Goal: Task Accomplishment & Management: Manage account settings

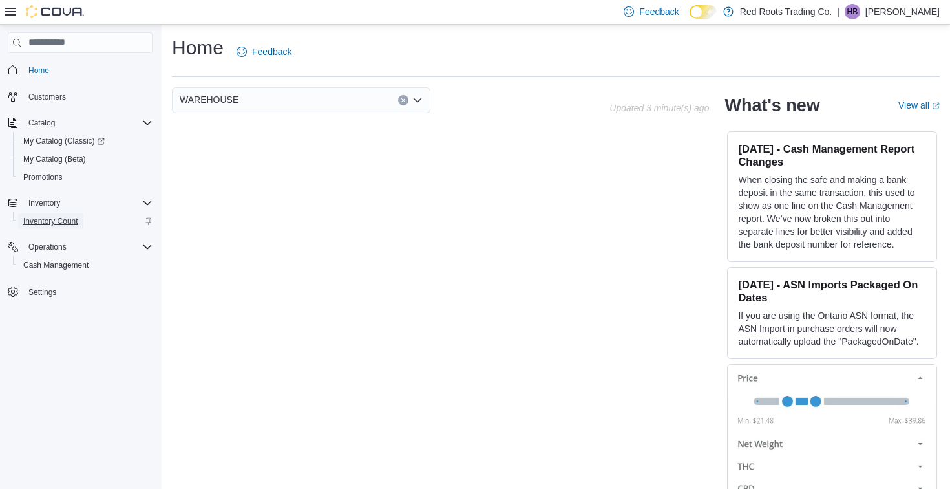
click at [74, 227] on span "Inventory Count" at bounding box center [50, 221] width 55 height 16
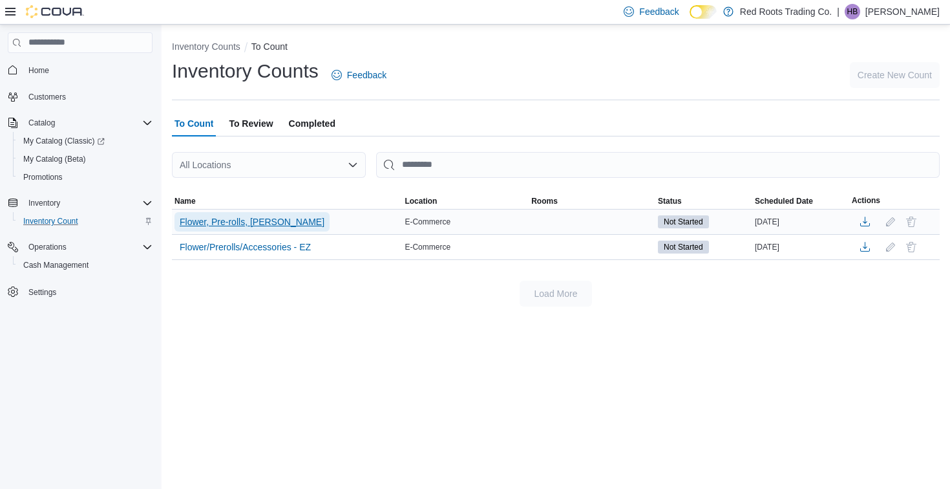
click at [299, 220] on span "Flower, Pre-rolls, [PERSON_NAME]" at bounding box center [252, 221] width 145 height 13
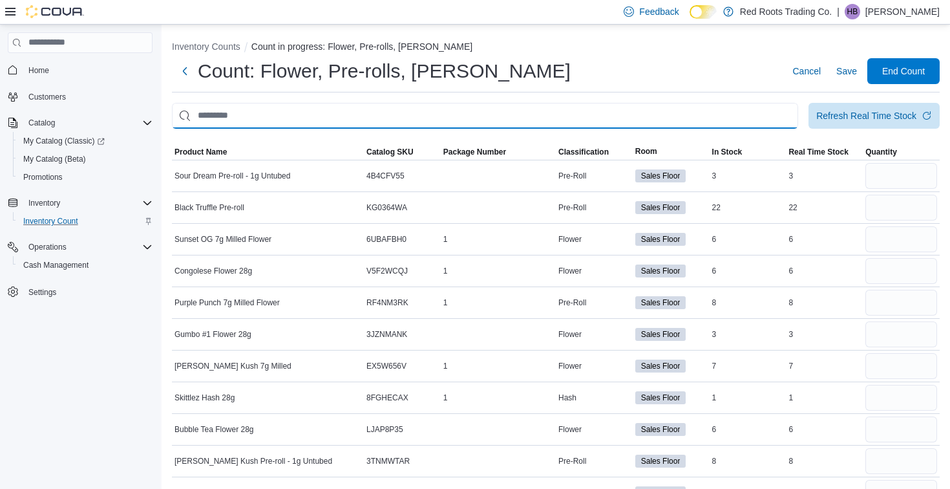
click at [422, 112] on input "This is a search bar. After typing your query, hit enter to filter the results …" at bounding box center [485, 116] width 626 height 26
type input "********"
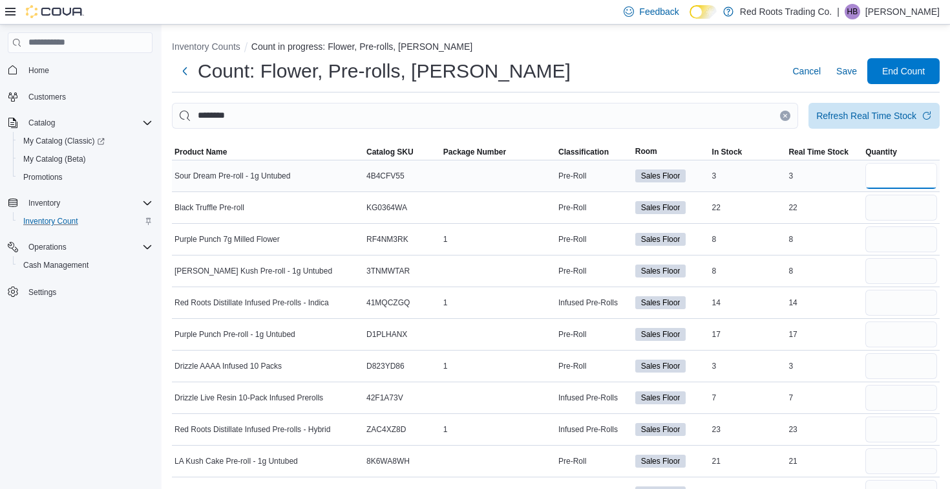
click at [900, 182] on input "number" at bounding box center [901, 176] width 72 height 26
type input "*"
click at [883, 212] on input "number" at bounding box center [901, 208] width 72 height 26
type input "**"
click at [899, 238] on input "number" at bounding box center [901, 239] width 72 height 26
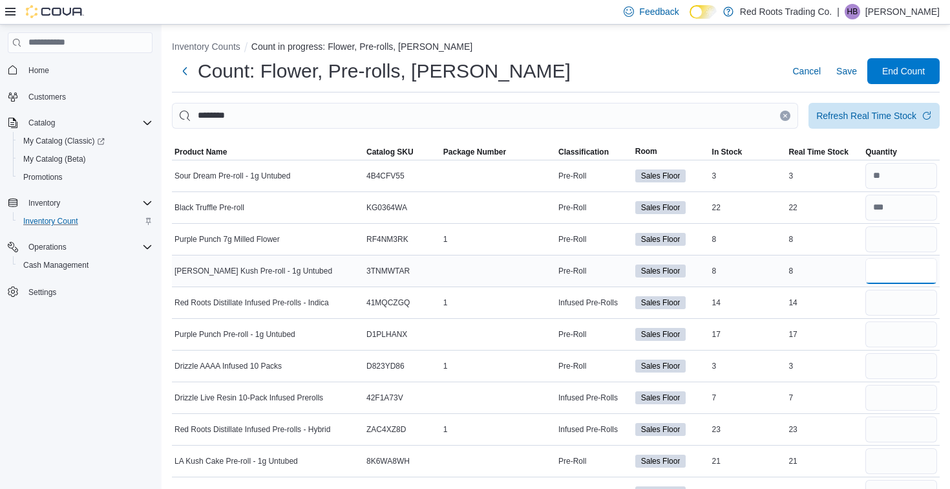
click at [896, 267] on input "number" at bounding box center [901, 271] width 72 height 26
type input "*"
click at [886, 303] on input "number" at bounding box center [901, 303] width 72 height 26
type input "**"
click at [880, 335] on input "number" at bounding box center [901, 334] width 72 height 26
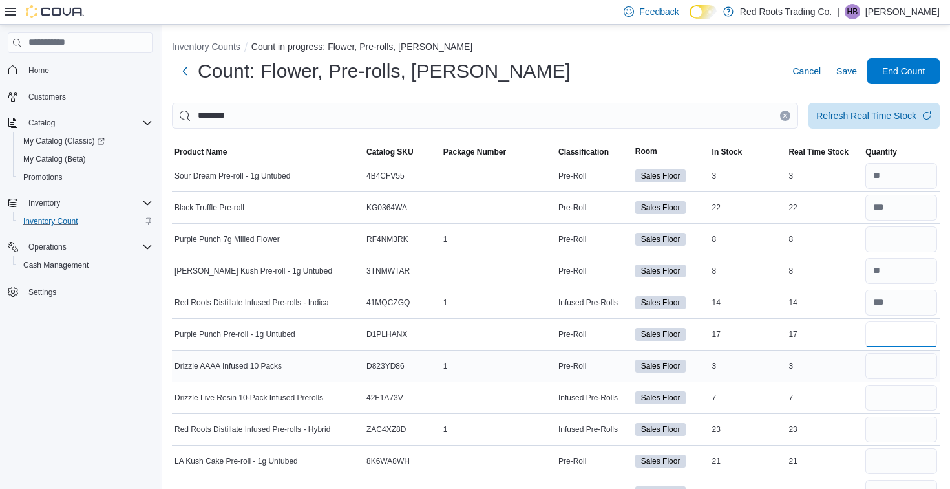
type input "**"
click at [890, 371] on input "number" at bounding box center [901, 366] width 72 height 26
click at [885, 394] on input "number" at bounding box center [901, 398] width 72 height 26
type input "*"
click at [883, 372] on input "number" at bounding box center [901, 366] width 72 height 26
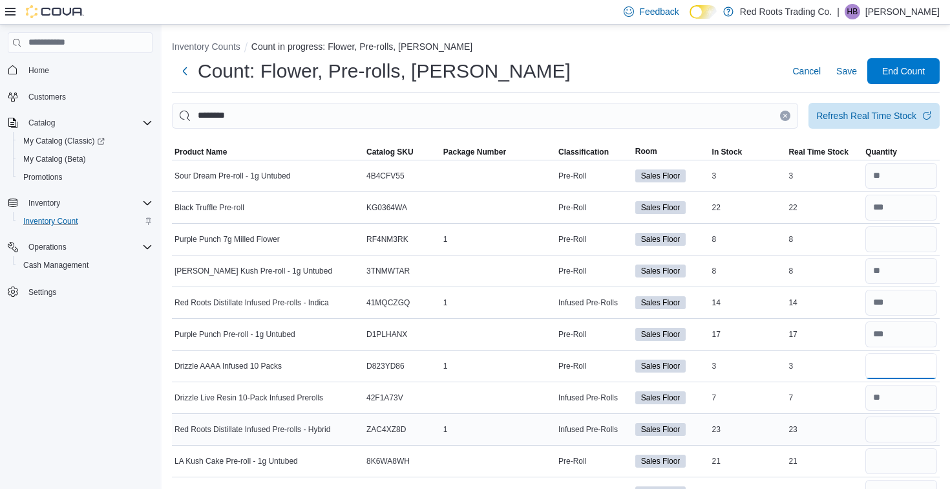
type input "*"
click at [884, 421] on input "number" at bounding box center [901, 429] width 72 height 26
type input "**"
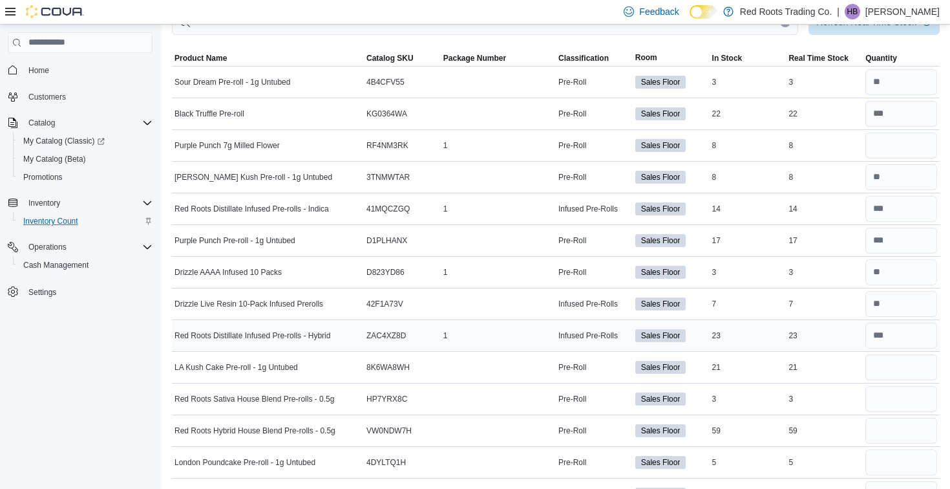
scroll to position [153, 0]
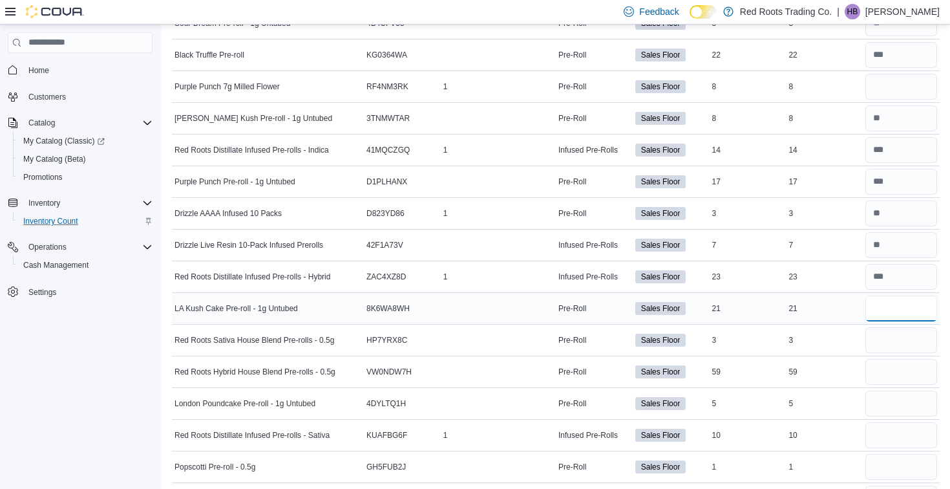
click at [927, 301] on input "number" at bounding box center [901, 308] width 72 height 26
type input "**"
click at [908, 357] on div at bounding box center [901, 371] width 77 height 31
click at [908, 346] on input "number" at bounding box center [901, 340] width 72 height 26
type input "*"
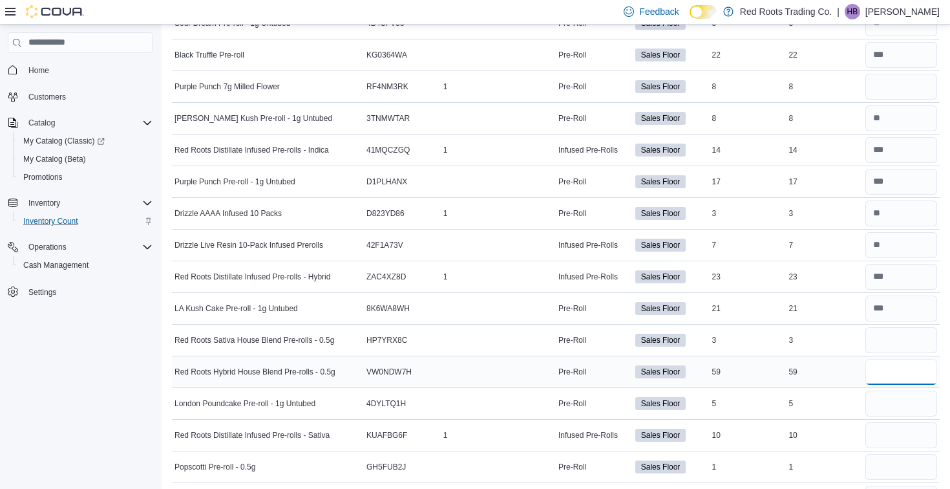
click at [902, 374] on input "number" at bounding box center [901, 372] width 72 height 26
type input "**"
click at [907, 405] on input "number" at bounding box center [901, 403] width 72 height 26
type input "*"
click at [894, 449] on div at bounding box center [901, 434] width 77 height 31
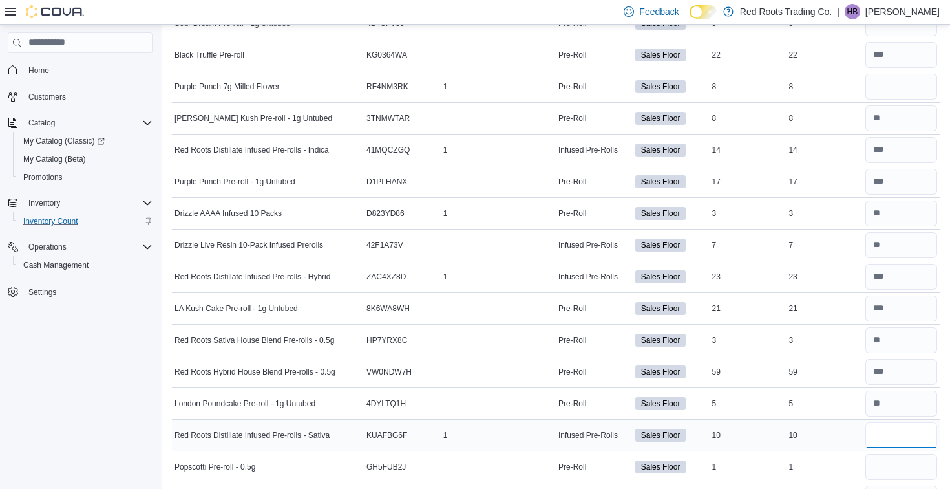
click at [896, 422] on input "number" at bounding box center [901, 435] width 72 height 26
type input "**"
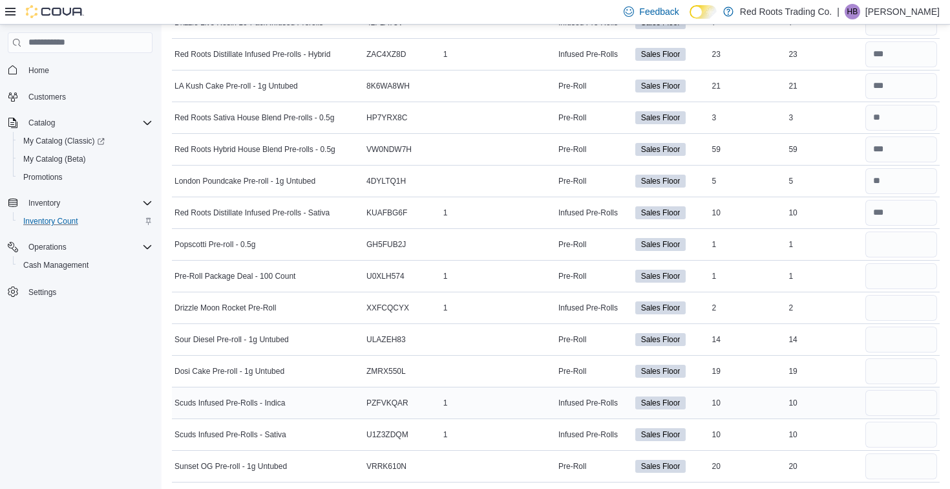
scroll to position [378, 0]
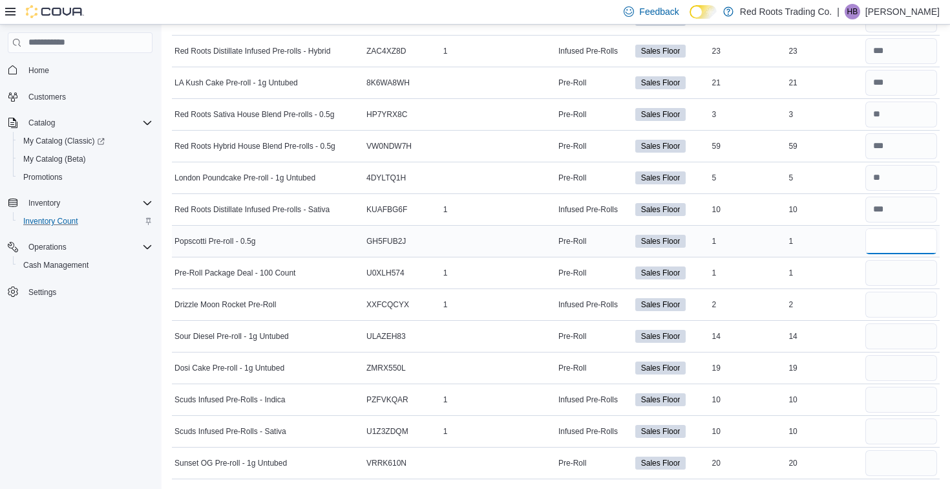
click at [902, 243] on input "number" at bounding box center [901, 241] width 72 height 26
type input "*"
click at [919, 279] on input "number" at bounding box center [901, 273] width 72 height 26
type input "*"
click at [914, 294] on input "number" at bounding box center [901, 304] width 72 height 26
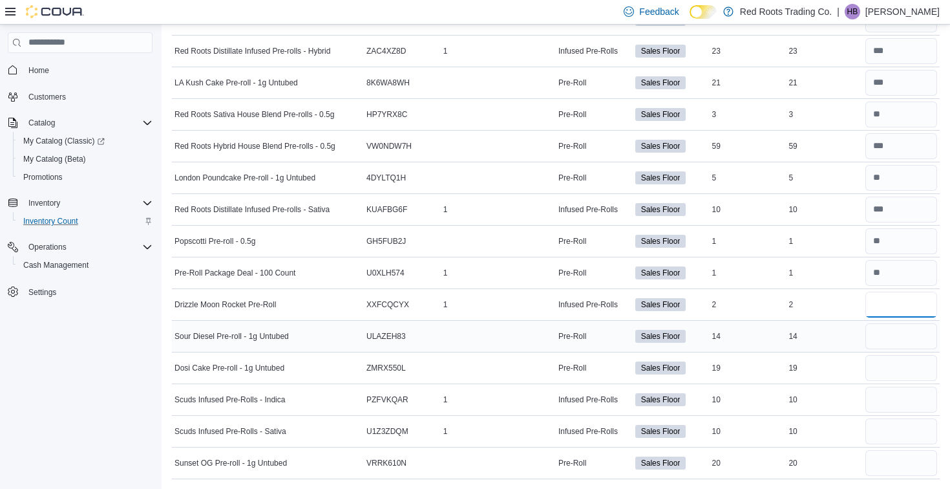
type input "*"
click at [902, 335] on input "number" at bounding box center [901, 336] width 72 height 26
type input "**"
click at [903, 367] on input "number" at bounding box center [901, 368] width 72 height 26
type input "**"
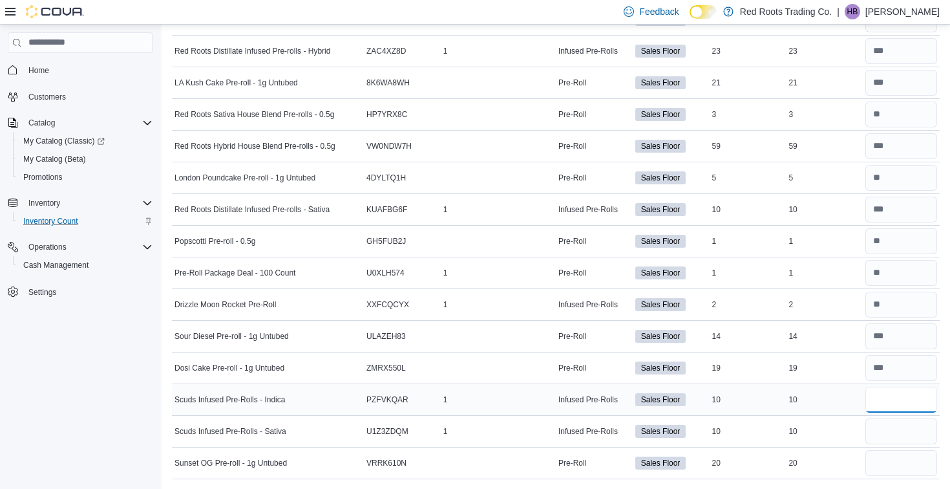
click at [916, 399] on input "number" at bounding box center [901, 399] width 72 height 26
type input "**"
click at [913, 431] on input "number" at bounding box center [901, 431] width 72 height 26
type input "**"
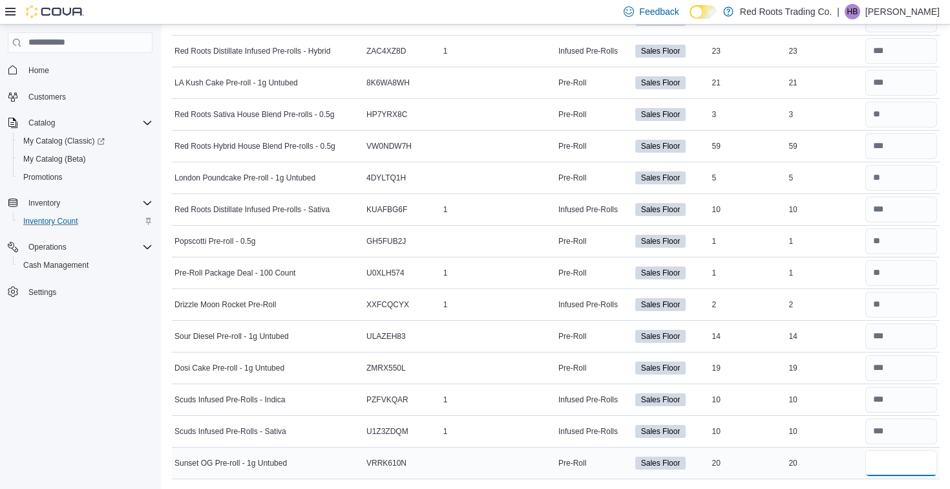
click at [904, 463] on input "number" at bounding box center [901, 463] width 72 height 26
type input "**"
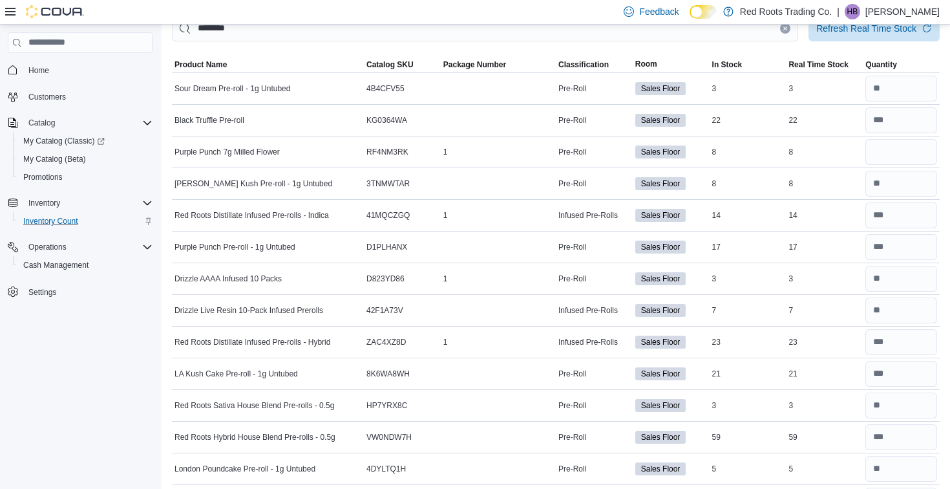
scroll to position [0, 0]
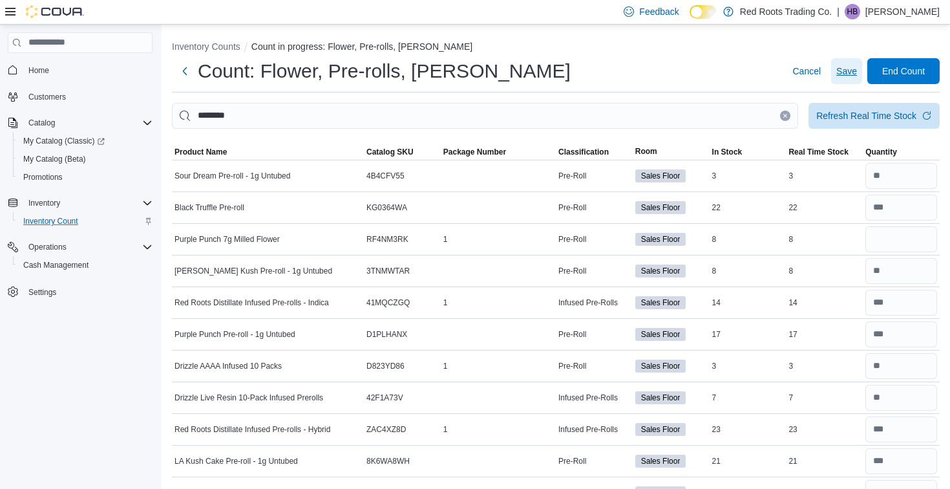
click at [848, 69] on span "Save" at bounding box center [846, 71] width 21 height 13
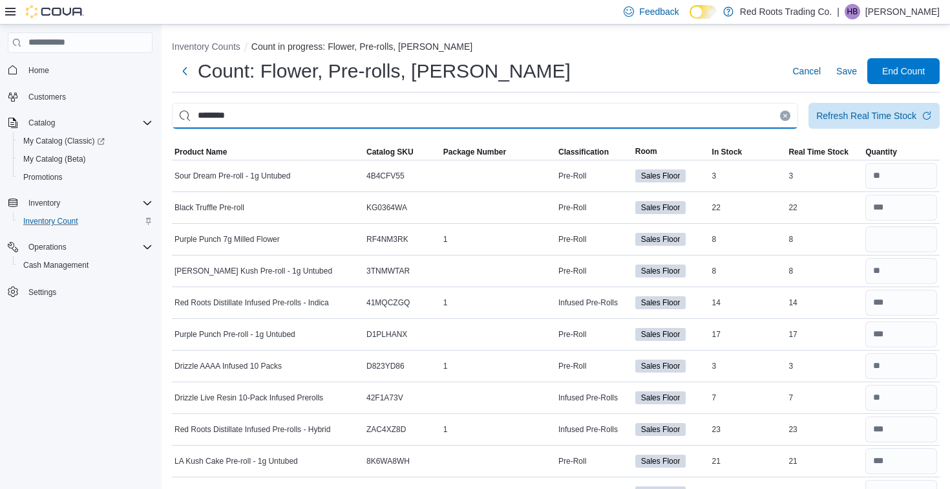
click at [679, 114] on input "********" at bounding box center [485, 116] width 626 height 26
type input "*"
type input "******"
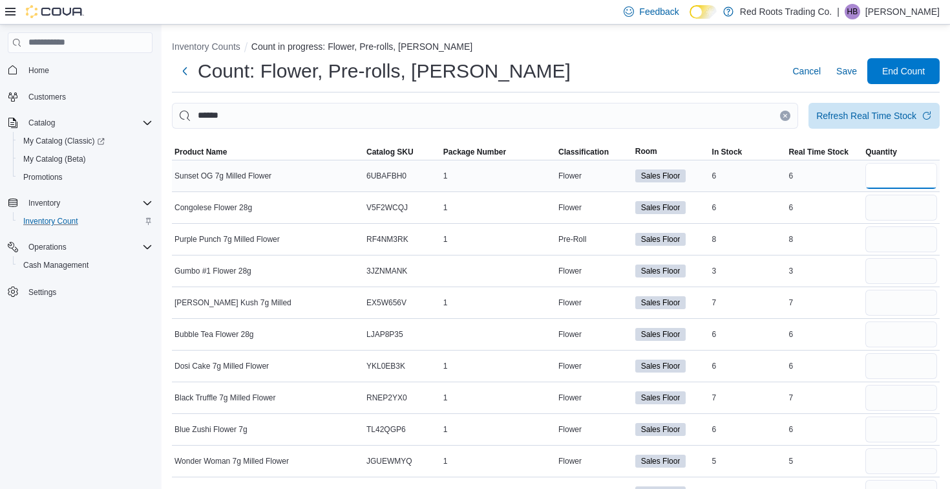
click at [916, 174] on input "number" at bounding box center [901, 176] width 72 height 26
type input "*"
click at [905, 213] on input "number" at bounding box center [901, 208] width 72 height 26
type input "*"
click at [910, 231] on input "number" at bounding box center [901, 239] width 72 height 26
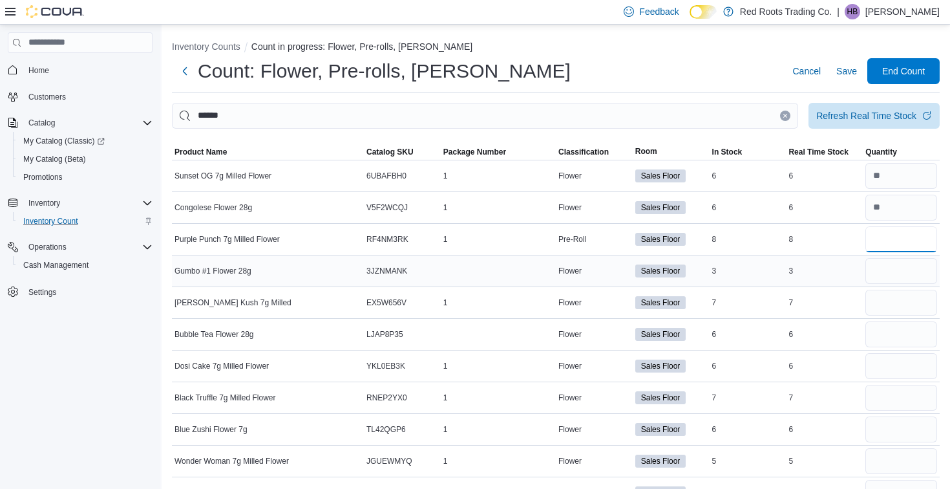
type input "*"
click at [907, 273] on input "number" at bounding box center [901, 271] width 72 height 26
type input "*"
click at [901, 297] on input "number" at bounding box center [901, 303] width 72 height 26
type input "*"
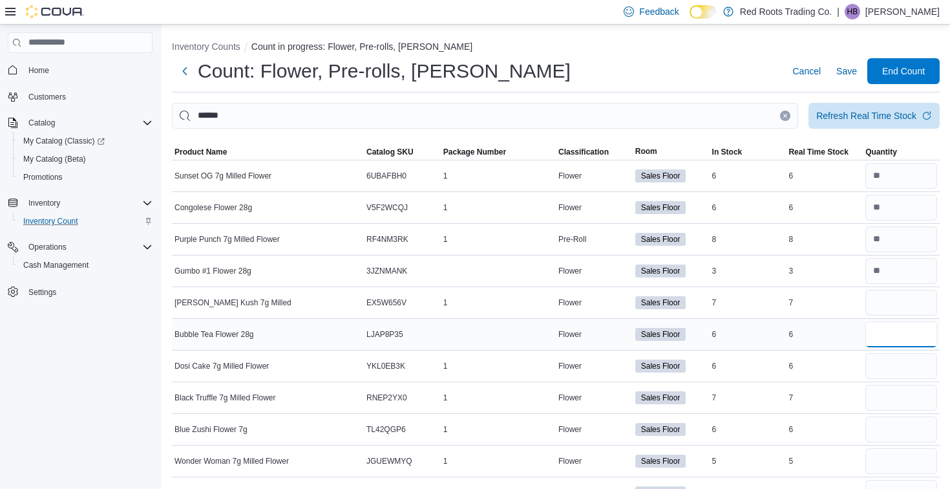
click at [900, 337] on input "number" at bounding box center [901, 334] width 72 height 26
type input "*"
click at [904, 360] on input "number" at bounding box center [901, 366] width 72 height 26
type input "*"
click at [908, 391] on input "number" at bounding box center [901, 398] width 72 height 26
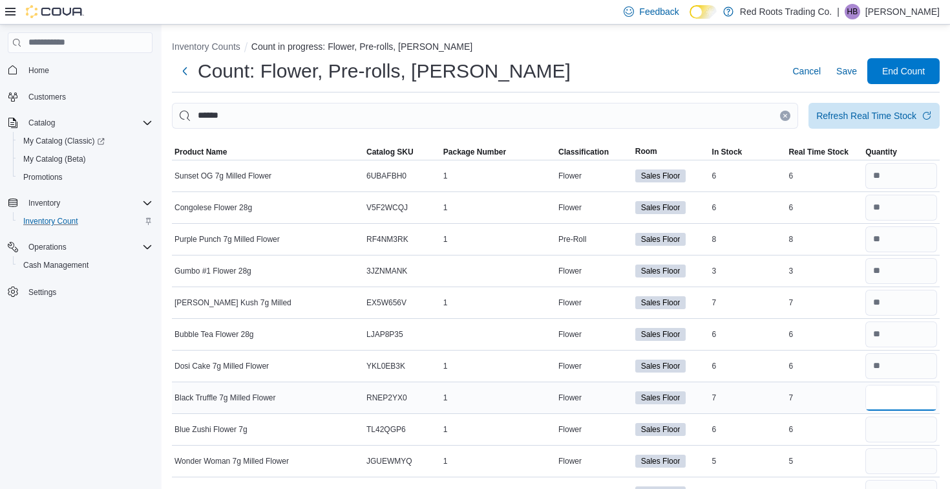
click at [908, 391] on input "number" at bounding box center [901, 398] width 72 height 26
type input "*"
click at [910, 443] on div at bounding box center [901, 429] width 77 height 31
click at [903, 425] on input "number" at bounding box center [901, 429] width 72 height 26
type input "*"
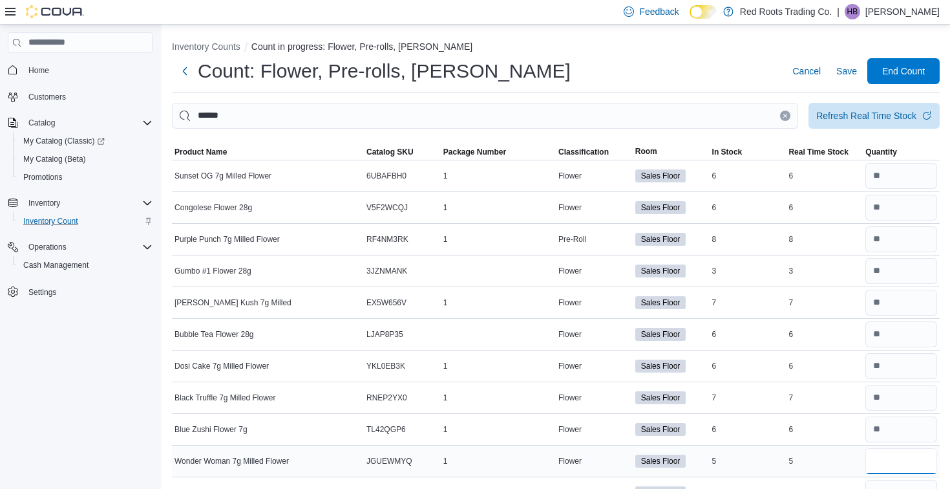
click at [876, 465] on input "number" at bounding box center [901, 461] width 72 height 26
type input "*"
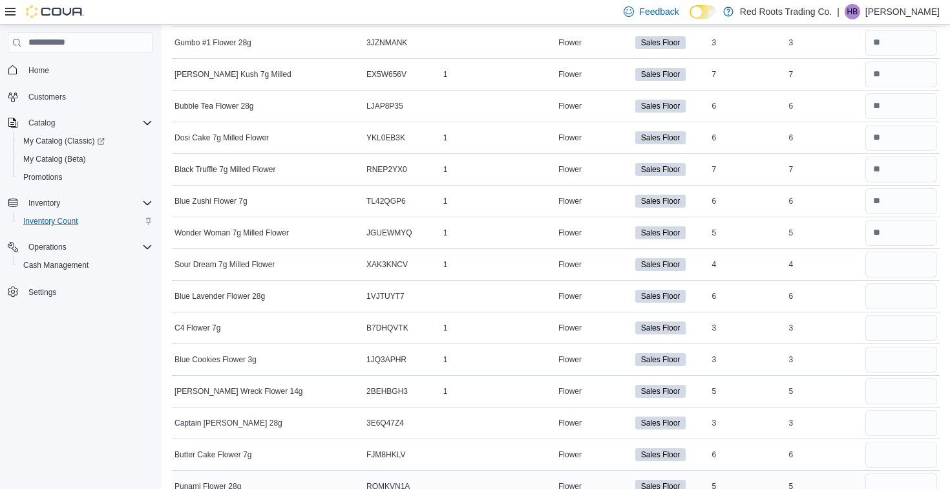
scroll to position [230, 0]
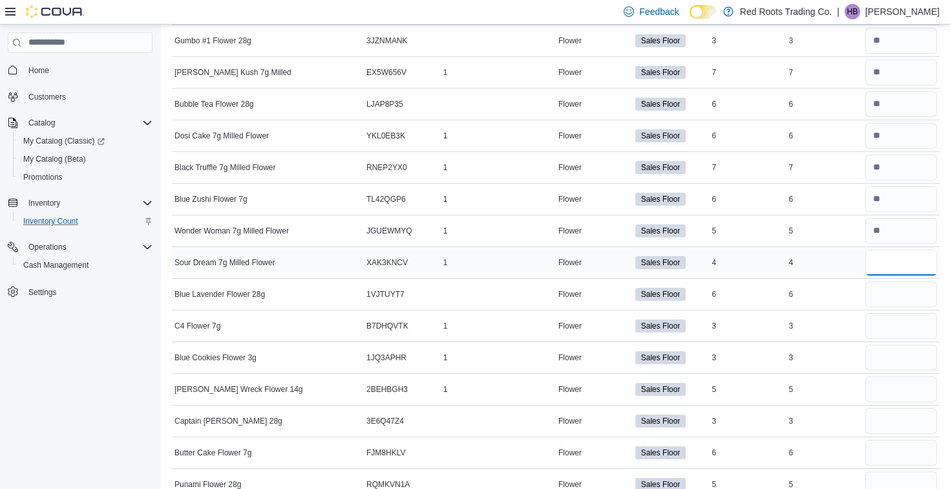
click at [914, 264] on input "number" at bounding box center [901, 262] width 72 height 26
type input "*"
click at [912, 306] on div at bounding box center [901, 294] width 77 height 31
click at [912, 292] on input "number" at bounding box center [901, 294] width 72 height 26
type input "*"
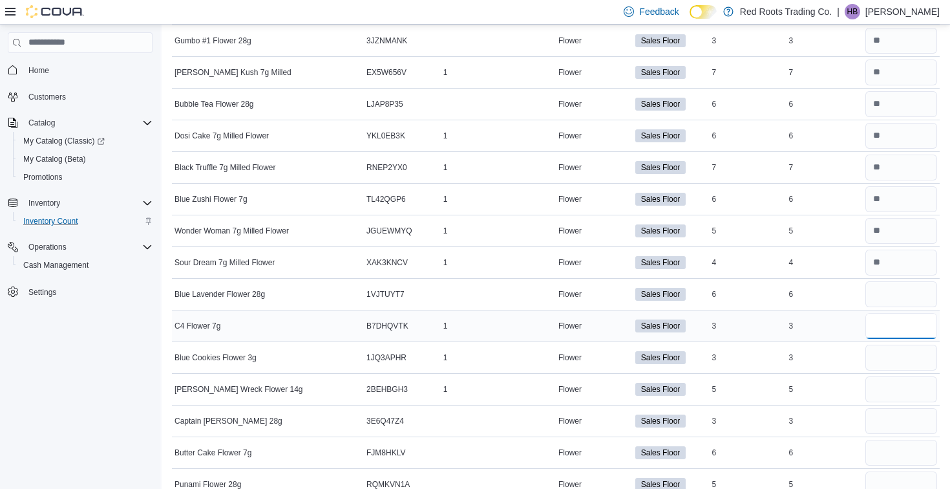
click at [909, 326] on input "number" at bounding box center [901, 326] width 72 height 26
type input "*"
click at [907, 361] on input "number" at bounding box center [901, 357] width 72 height 26
type input "*"
click at [921, 388] on input "number" at bounding box center [901, 389] width 72 height 26
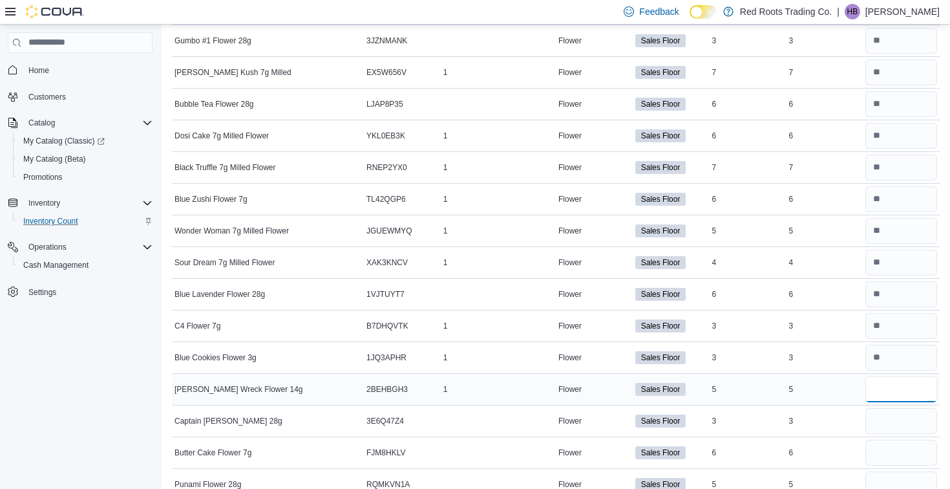
type input "*"
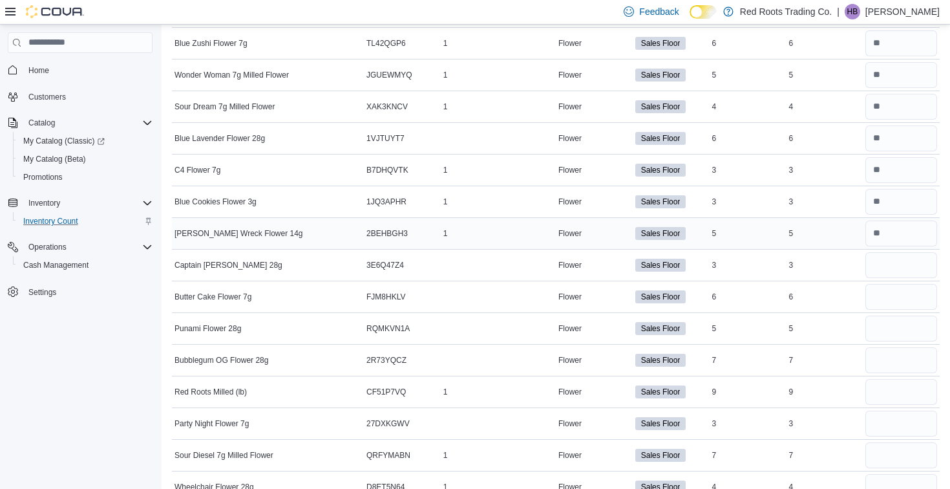
scroll to position [395, 0]
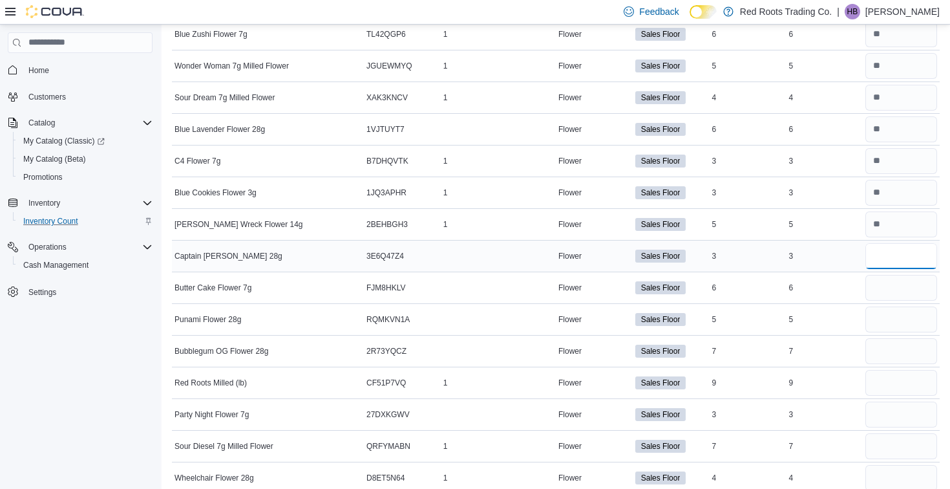
click at [908, 263] on input "number" at bounding box center [901, 256] width 72 height 26
type input "*"
click at [908, 291] on input "number" at bounding box center [901, 288] width 72 height 26
type input "*"
click at [907, 316] on input "number" at bounding box center [901, 319] width 72 height 26
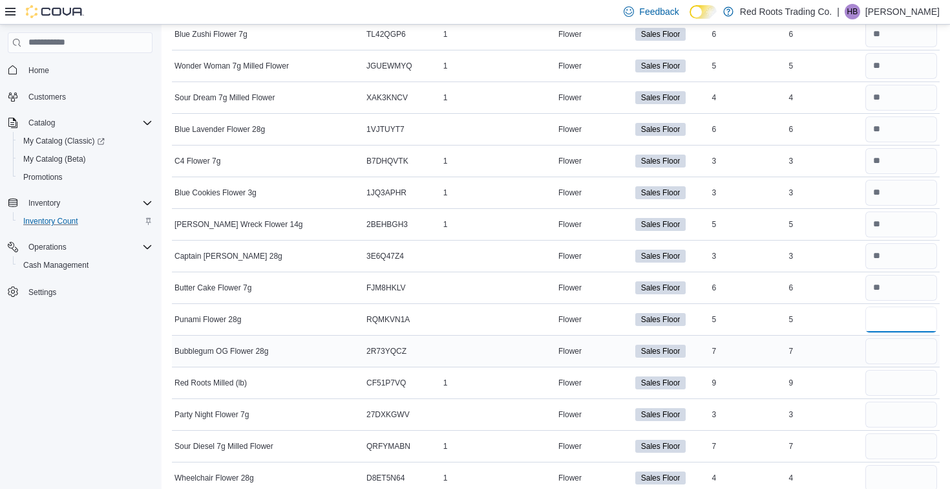
type input "*"
click at [901, 352] on input "number" at bounding box center [901, 351] width 72 height 26
type input "*"
click at [917, 375] on input "number" at bounding box center [901, 383] width 72 height 26
type input "*"
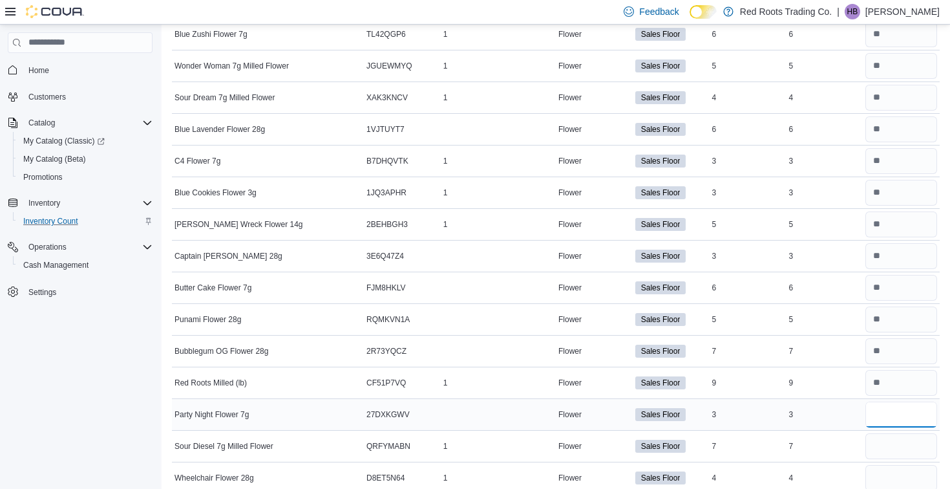
click at [899, 415] on input "number" at bounding box center [901, 414] width 72 height 26
type input "*"
click at [893, 442] on input "number" at bounding box center [901, 446] width 72 height 26
type input "*"
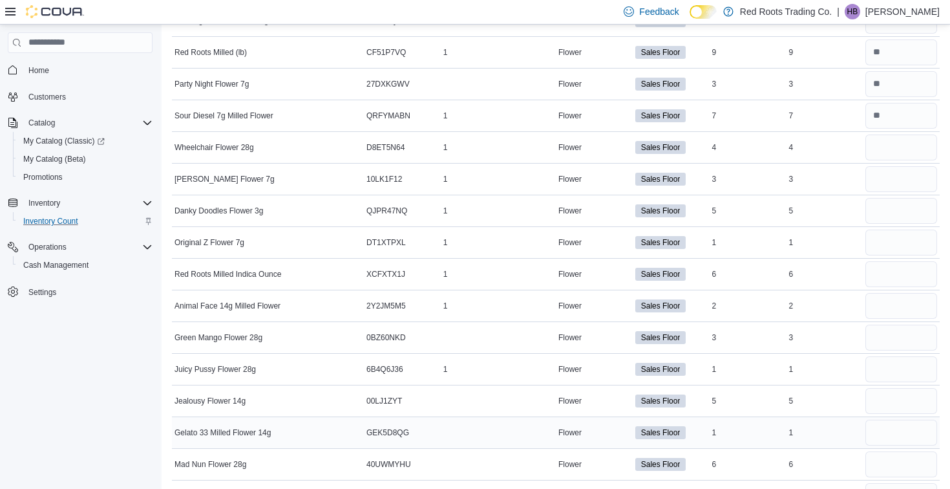
scroll to position [743, 0]
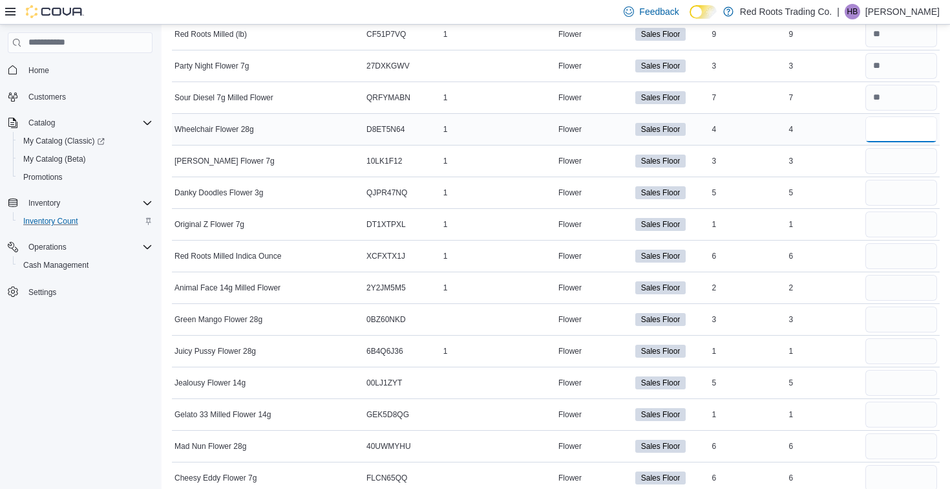
click at [916, 132] on input "number" at bounding box center [901, 129] width 72 height 26
type input "*"
click at [912, 158] on input "number" at bounding box center [901, 161] width 72 height 26
type input "*"
click at [927, 209] on div at bounding box center [901, 224] width 77 height 31
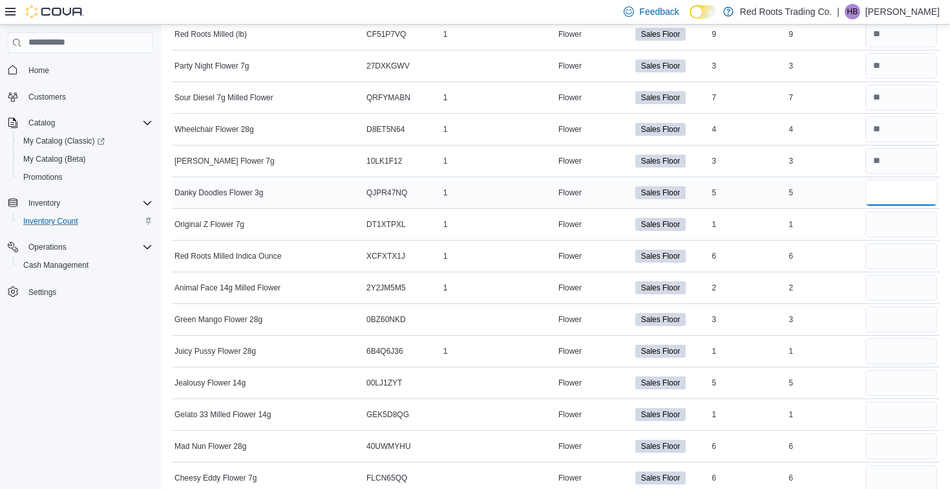
click at [928, 186] on input "number" at bounding box center [901, 193] width 72 height 26
type input "*"
click at [905, 246] on input "number" at bounding box center [901, 256] width 72 height 26
click at [905, 232] on input "number" at bounding box center [901, 224] width 72 height 26
type input "*"
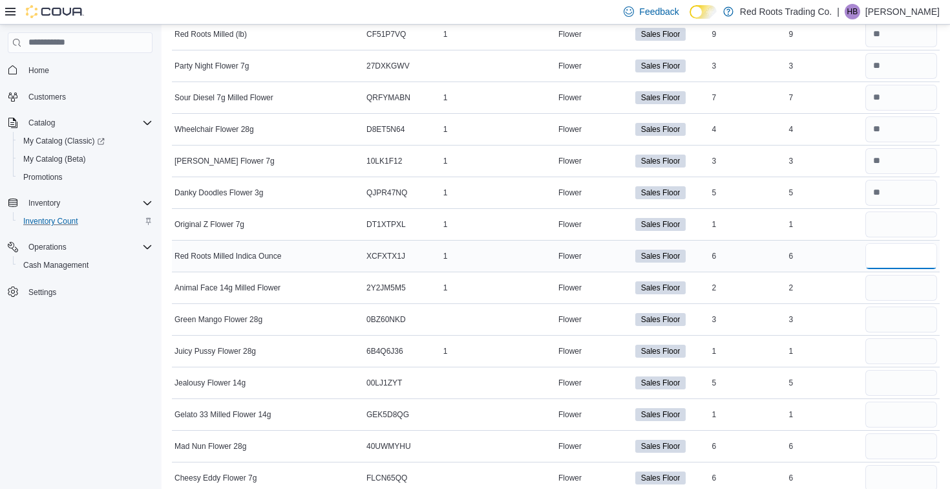
click at [901, 262] on input "number" at bounding box center [901, 256] width 72 height 26
type input "*"
click at [898, 286] on input "number" at bounding box center [901, 288] width 72 height 26
type input "*"
click at [898, 310] on input "number" at bounding box center [901, 319] width 72 height 26
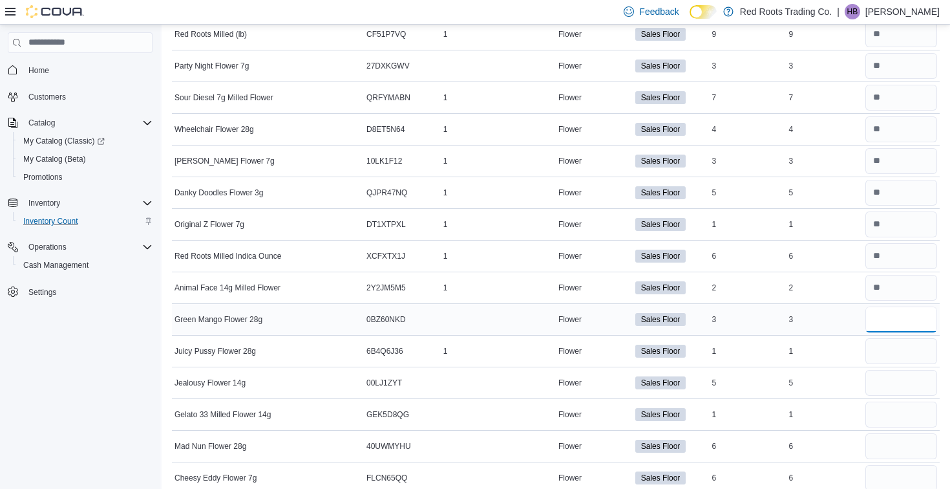
click at [897, 324] on input "*" at bounding box center [901, 319] width 72 height 26
type input "*"
click at [897, 338] on input "number" at bounding box center [901, 351] width 72 height 26
type input "*"
click at [896, 374] on input "number" at bounding box center [901, 383] width 72 height 26
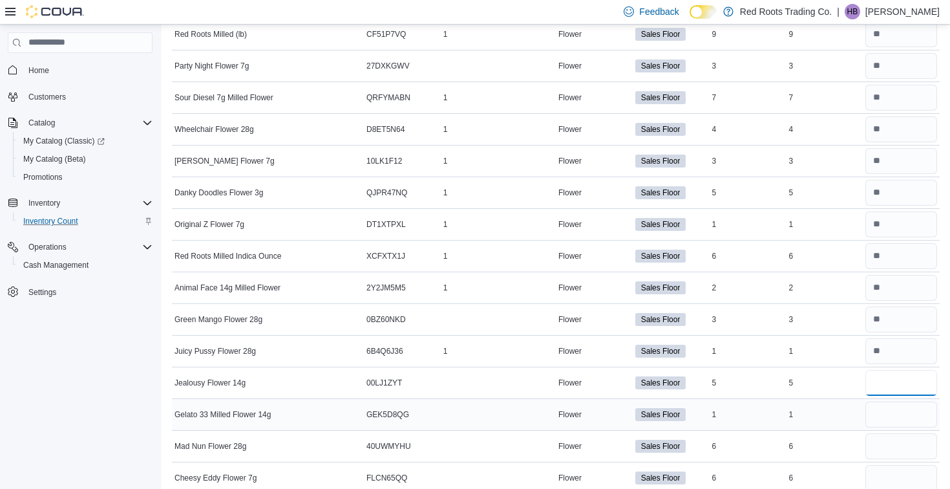
type input "*"
click at [911, 422] on input "number" at bounding box center [901, 414] width 72 height 26
type input "*"
click at [900, 449] on input "number" at bounding box center [901, 446] width 72 height 26
type input "*"
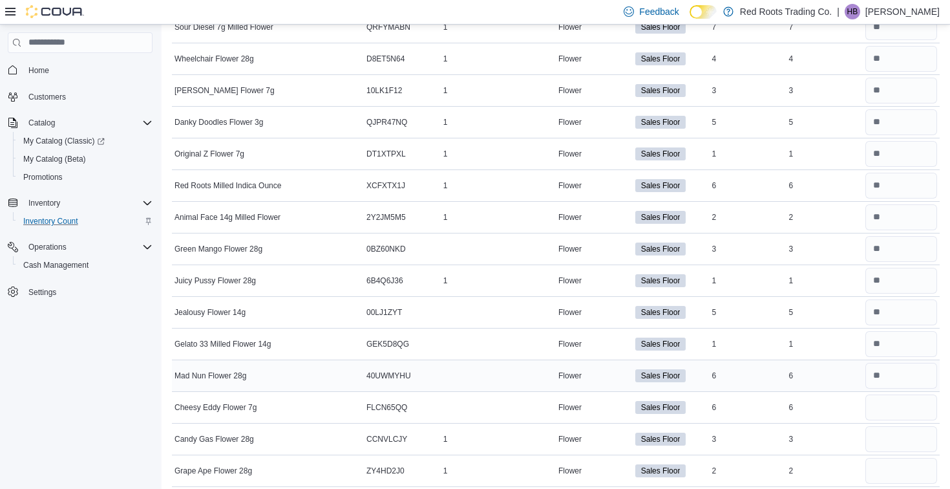
scroll to position [853, 0]
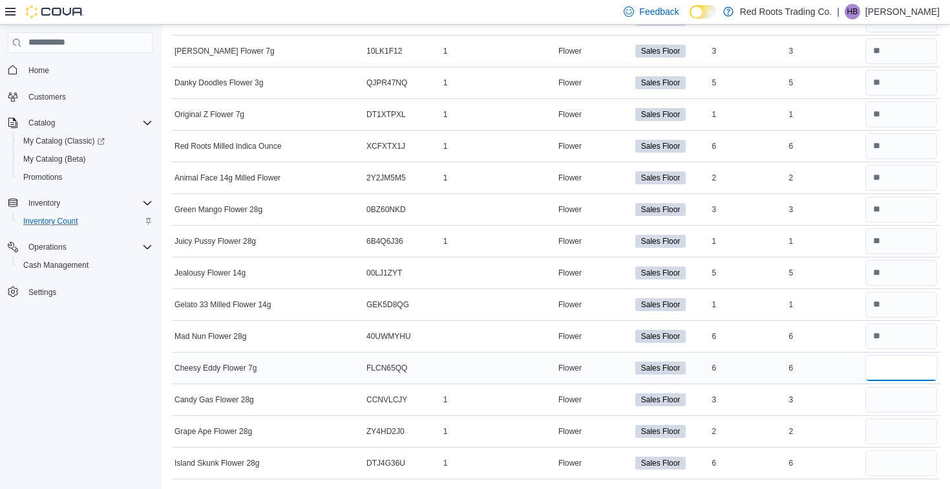
click at [883, 379] on input "number" at bounding box center [901, 368] width 72 height 26
type input "*"
click at [900, 403] on input "number" at bounding box center [901, 399] width 72 height 26
type input "*"
click at [903, 428] on input "number" at bounding box center [901, 431] width 72 height 26
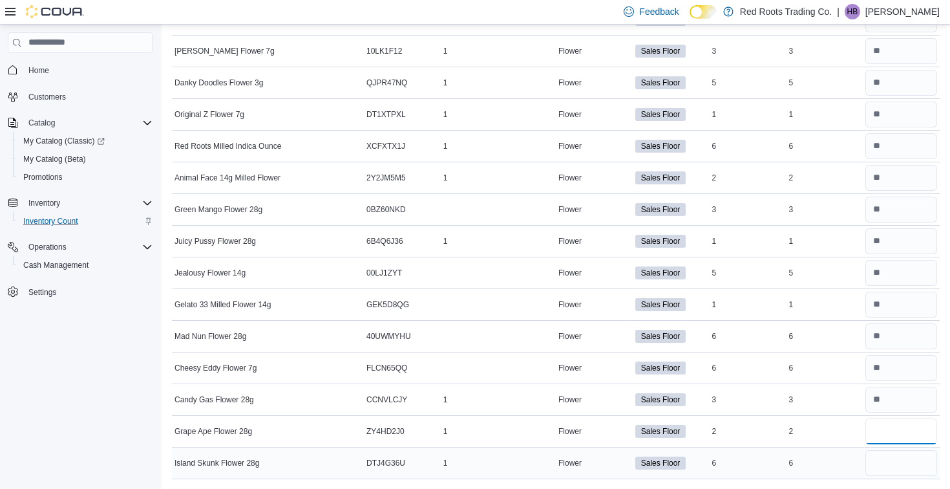
type input "*"
click at [892, 470] on input "number" at bounding box center [901, 463] width 72 height 26
type input "*"
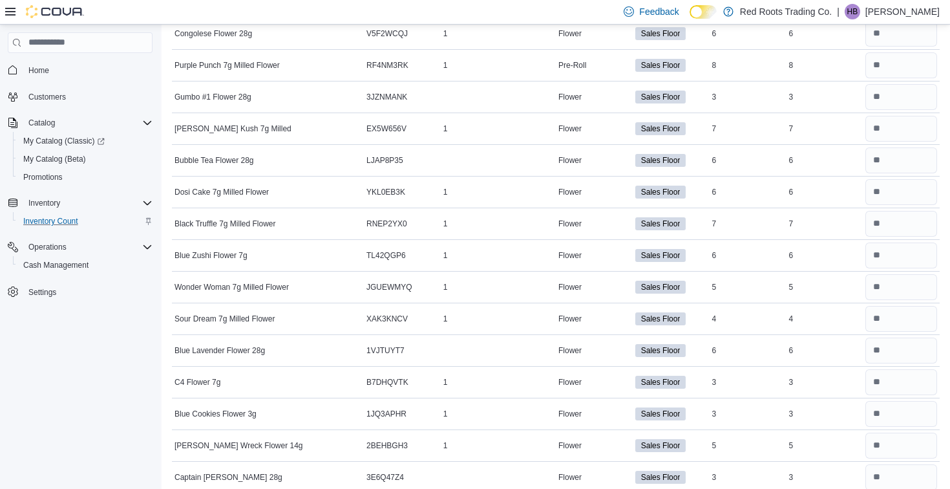
scroll to position [0, 0]
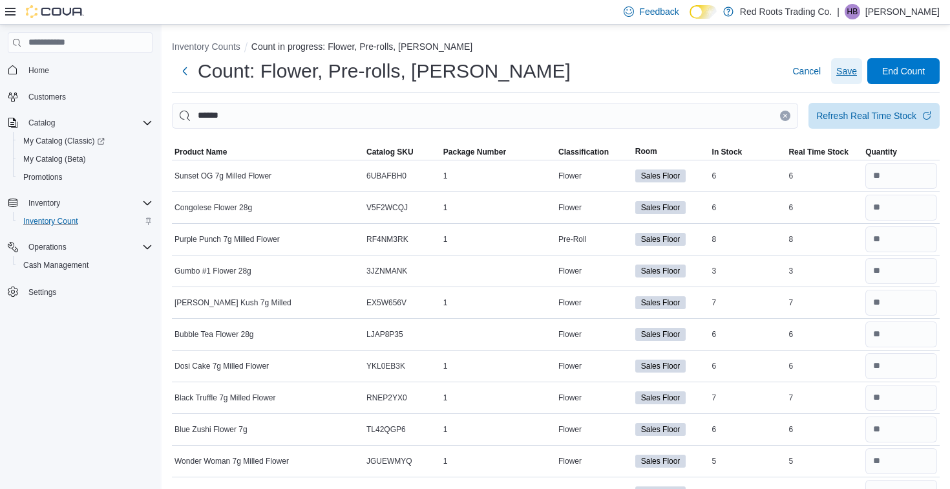
click at [846, 74] on span "Save" at bounding box center [846, 71] width 21 height 13
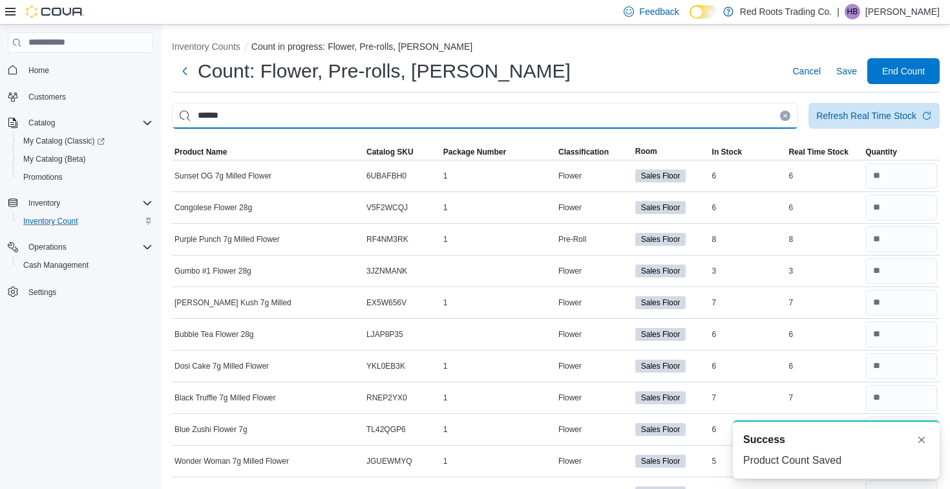
click at [649, 117] on input "******" at bounding box center [485, 116] width 626 height 26
type input "*"
type input "****"
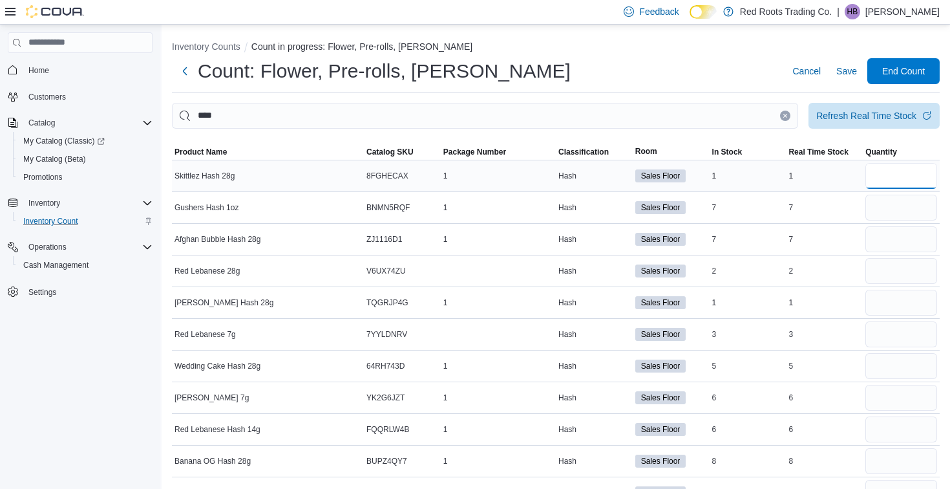
click at [907, 180] on input "number" at bounding box center [901, 176] width 72 height 26
type input "*"
click at [913, 215] on input "number" at bounding box center [901, 208] width 72 height 26
type input "*"
click at [908, 233] on input "number" at bounding box center [901, 239] width 72 height 26
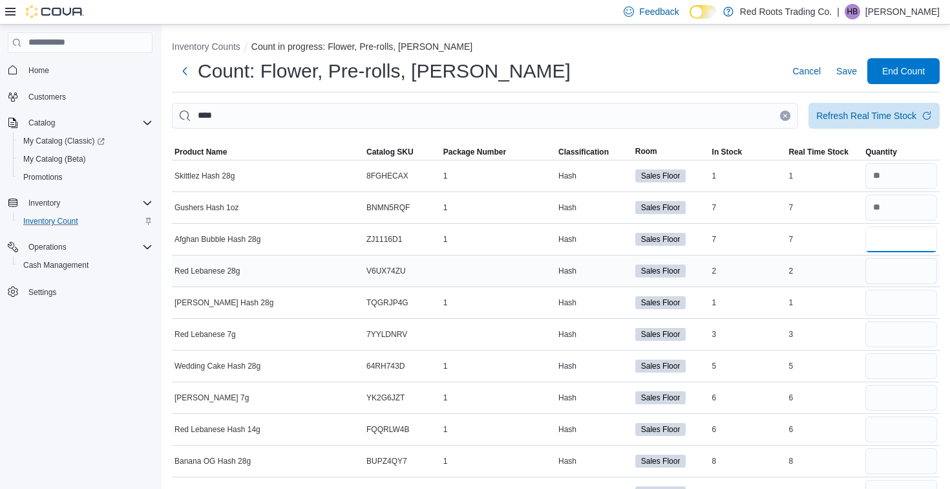
type input "*"
click at [895, 268] on input "number" at bounding box center [901, 271] width 72 height 26
type input "*"
drag, startPoint x: 895, startPoint y: 268, endPoint x: 885, endPoint y: 288, distance: 22.8
click at [889, 285] on div "*" at bounding box center [901, 270] width 77 height 31
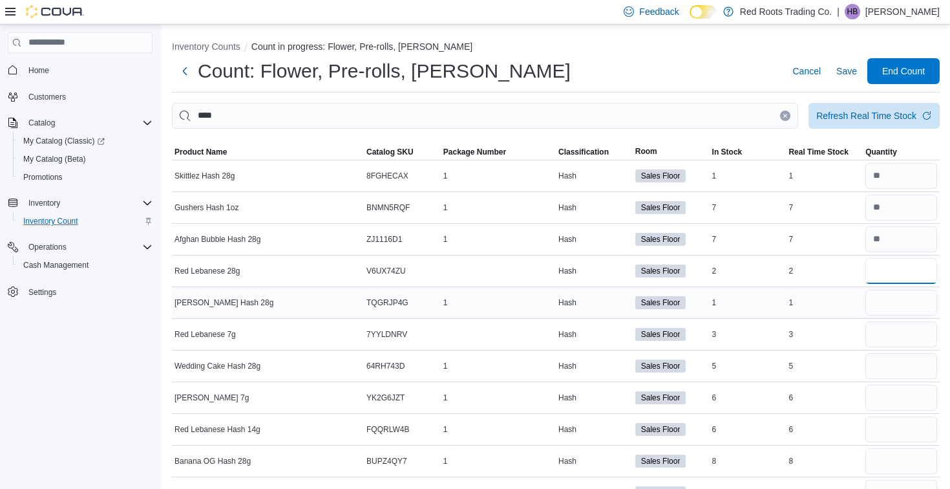
type input "*"
click at [887, 309] on input "number" at bounding box center [901, 303] width 72 height 26
type input "*"
click at [896, 341] on input "number" at bounding box center [901, 334] width 72 height 26
type input "*"
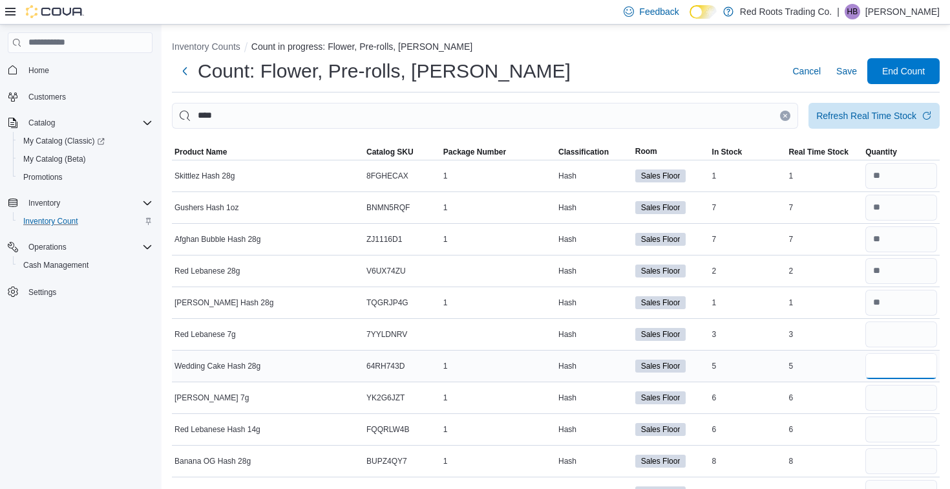
click at [894, 364] on input "number" at bounding box center [901, 366] width 72 height 26
type input "*"
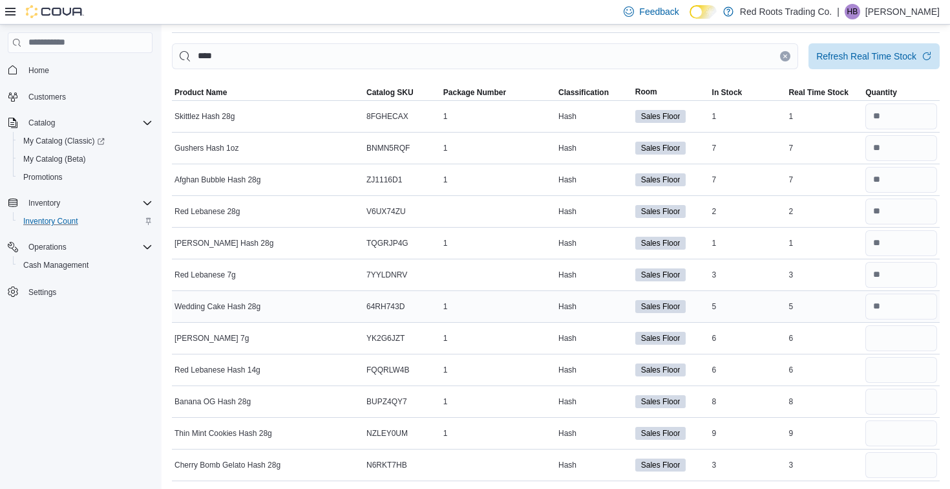
scroll to position [61, 0]
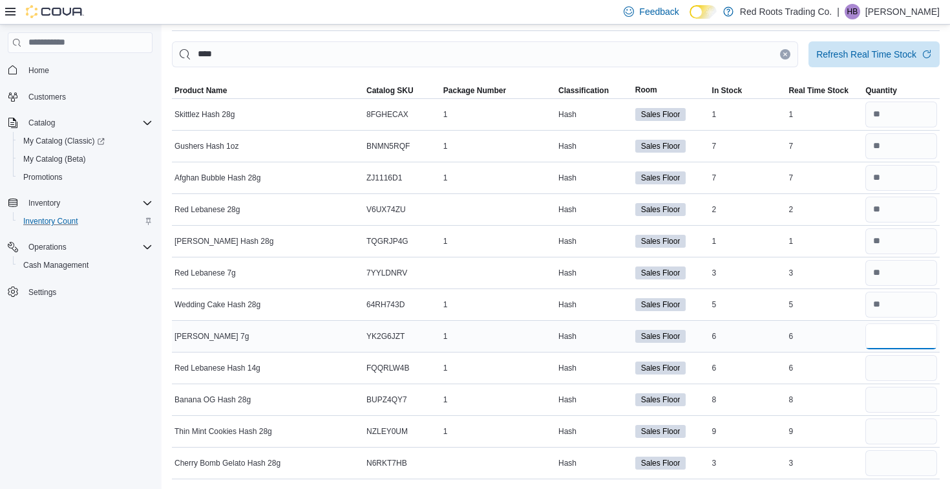
click at [895, 338] on input "number" at bounding box center [901, 336] width 72 height 26
type input "*"
click at [900, 390] on input "number" at bounding box center [901, 399] width 72 height 26
click at [901, 371] on input "number" at bounding box center [901, 368] width 72 height 26
type input "*"
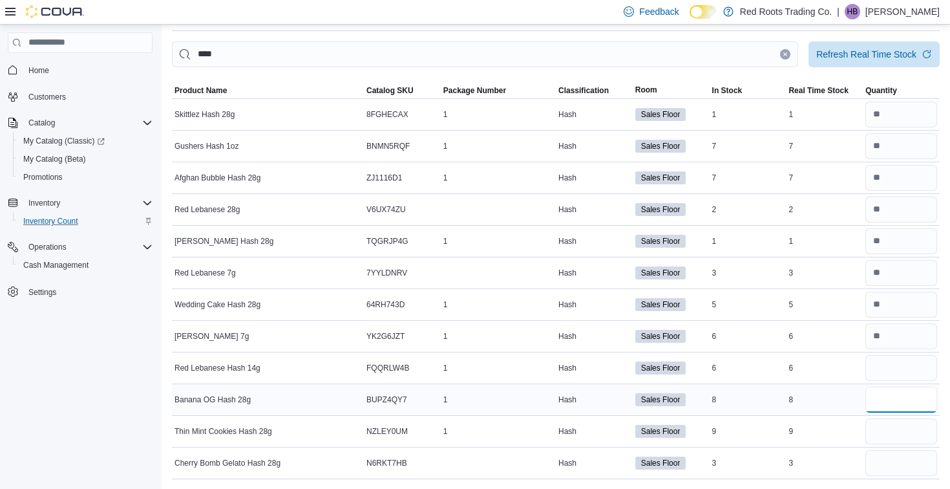
click at [903, 399] on input "number" at bounding box center [901, 399] width 72 height 26
type input "*"
click at [925, 429] on input "number" at bounding box center [901, 431] width 72 height 26
type input "*"
click at [911, 469] on input "number" at bounding box center [901, 463] width 72 height 26
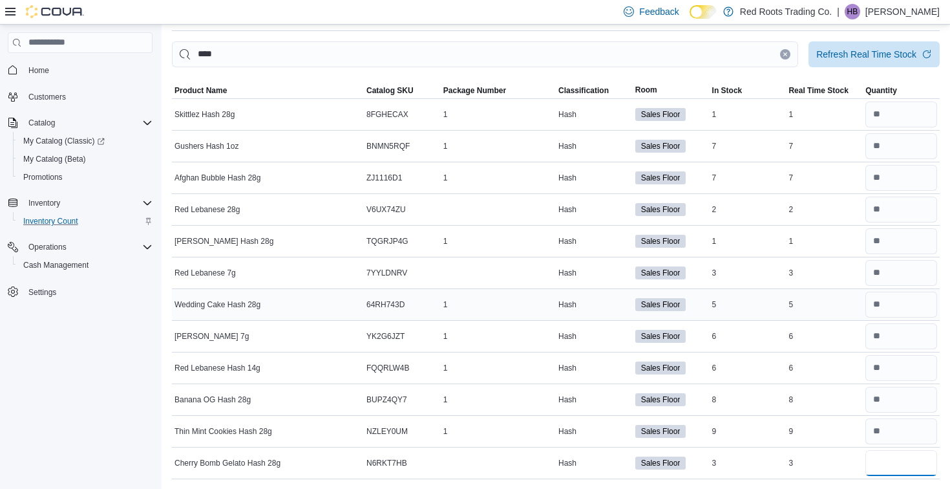
scroll to position [0, 0]
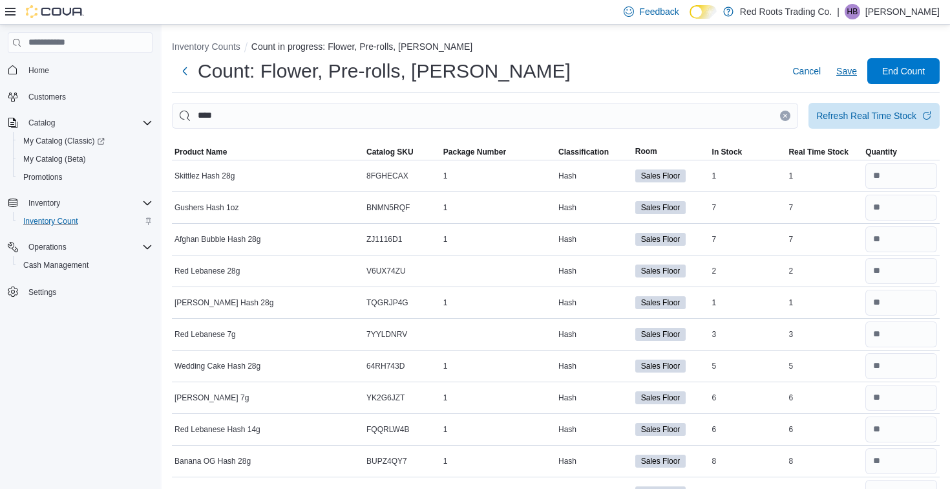
type input "*"
click at [850, 67] on span "Save" at bounding box center [846, 71] width 21 height 13
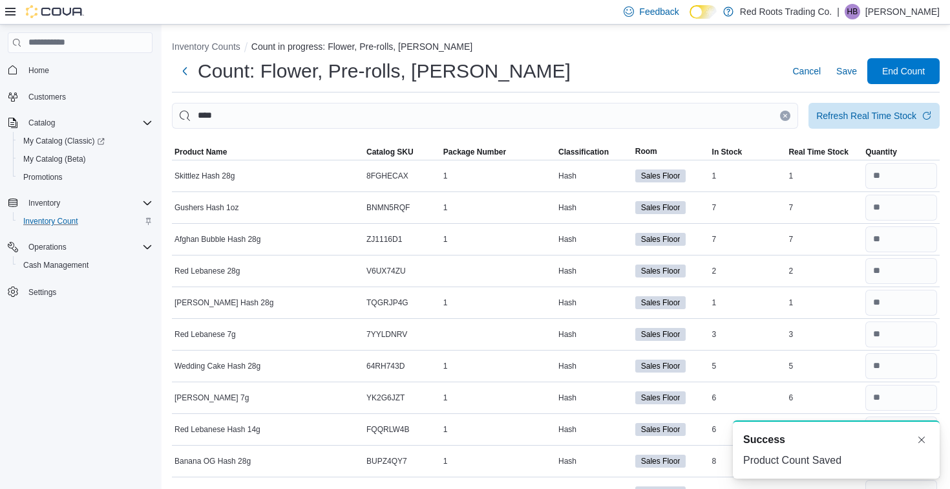
click at [783, 118] on icon "Clear input" at bounding box center [785, 115] width 5 height 5
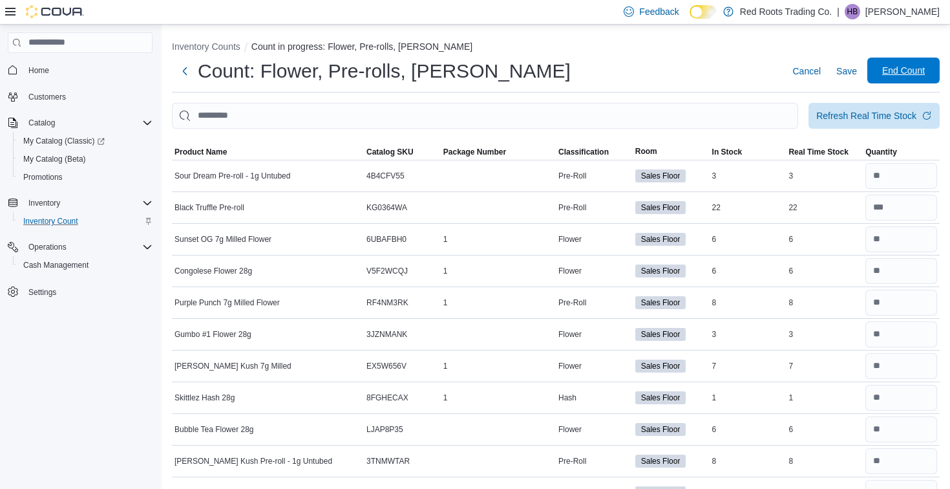
click at [900, 76] on span "End Count" at bounding box center [903, 71] width 57 height 26
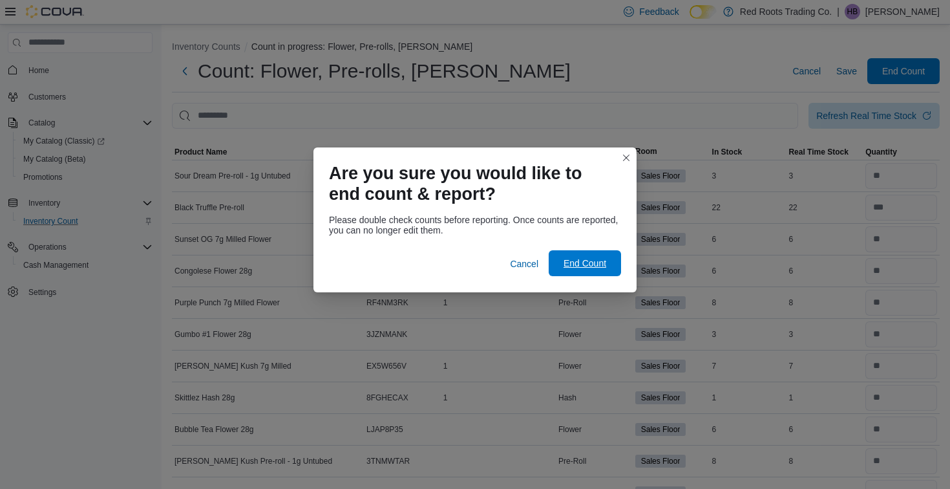
click at [590, 264] on span "End Count" at bounding box center [585, 263] width 43 height 13
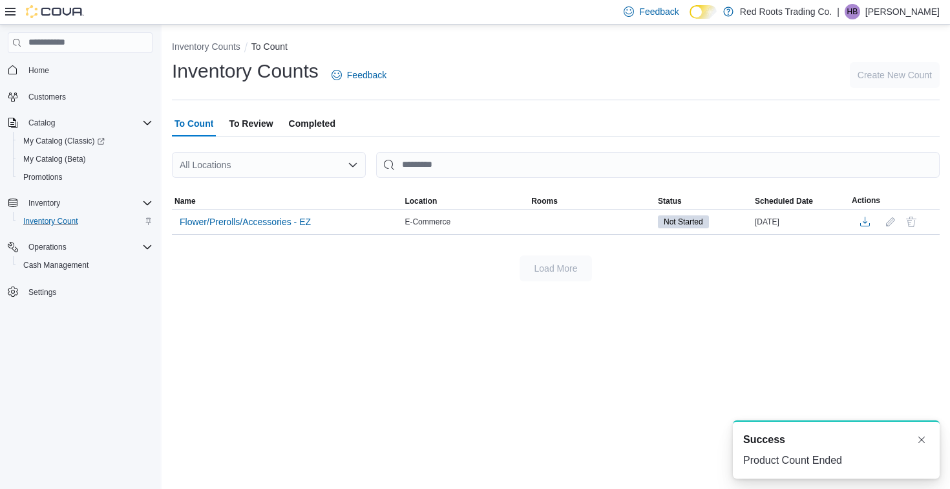
click at [887, 8] on p "[PERSON_NAME]" at bounding box center [902, 12] width 74 height 16
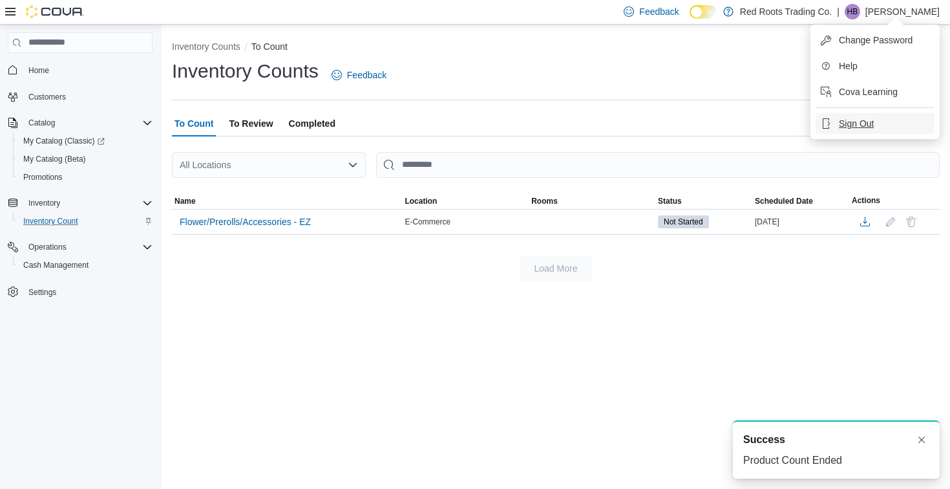
click at [860, 124] on span "Sign Out" at bounding box center [856, 123] width 35 height 13
